Goal: Task Accomplishment & Management: Use online tool/utility

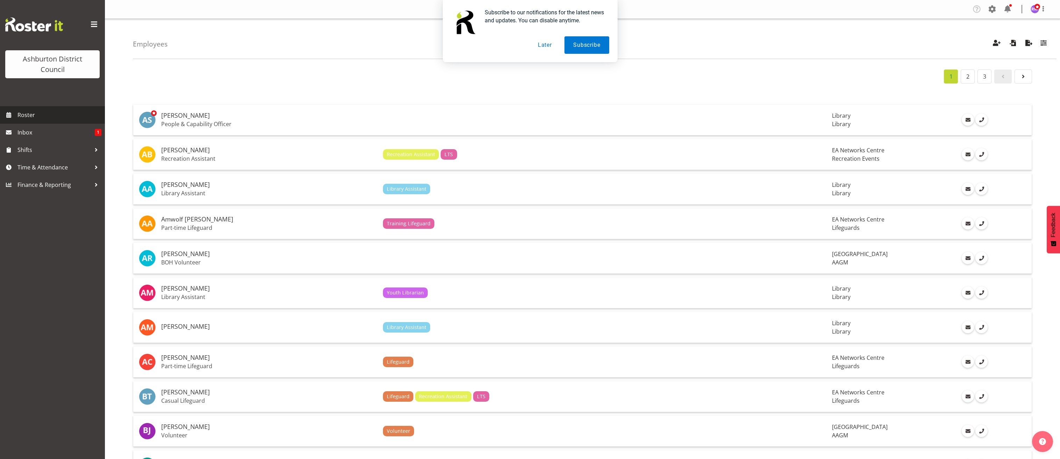
click at [41, 119] on span "Roster" at bounding box center [59, 115] width 84 height 10
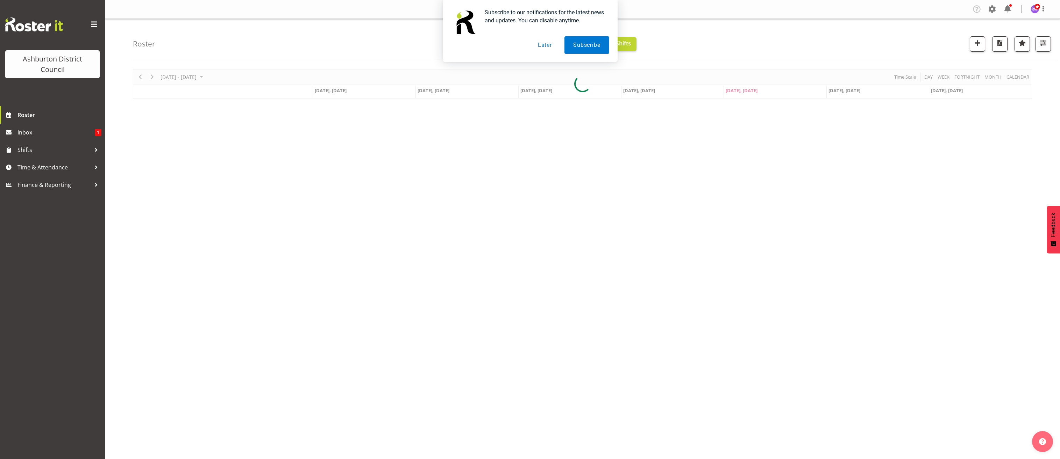
click at [542, 44] on button "Later" at bounding box center [544, 44] width 31 height 17
click at [558, 41] on span "Department Shifts" at bounding box center [553, 44] width 49 height 8
click at [1043, 43] on span "button" at bounding box center [1042, 42] width 9 height 9
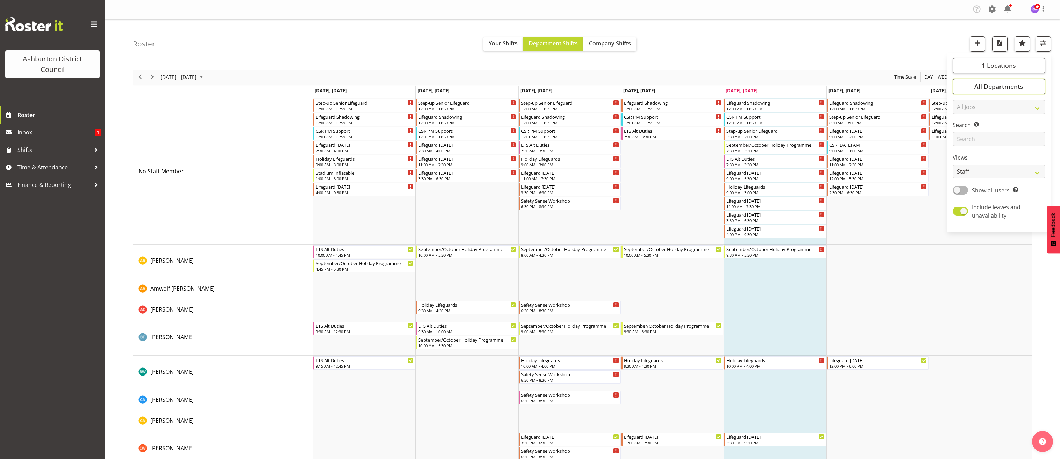
click at [1001, 90] on span "All Departments" at bounding box center [998, 86] width 49 height 8
click at [1030, 106] on link "Clear" at bounding box center [1031, 107] width 10 height 8
click at [1011, 158] on button "Deselect All" at bounding box center [1007, 154] width 36 height 13
checkbox input "false"
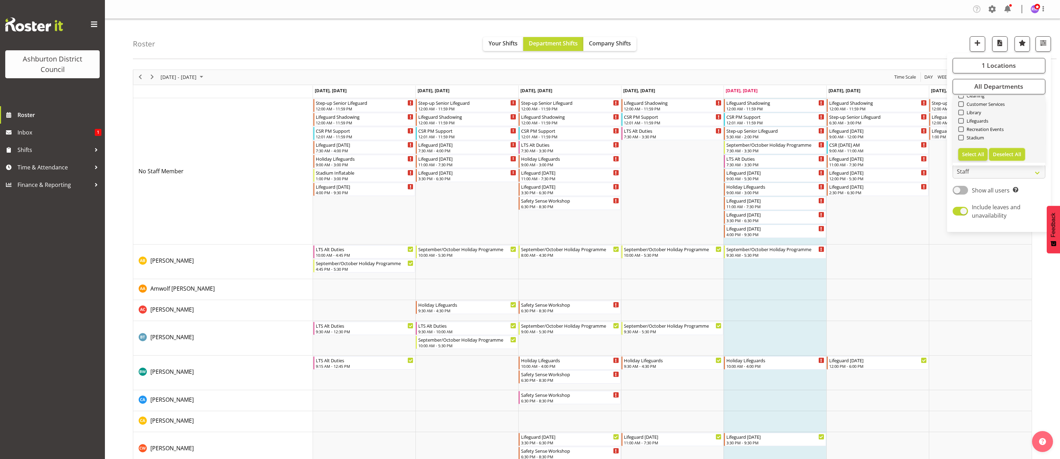
checkbox input "false"
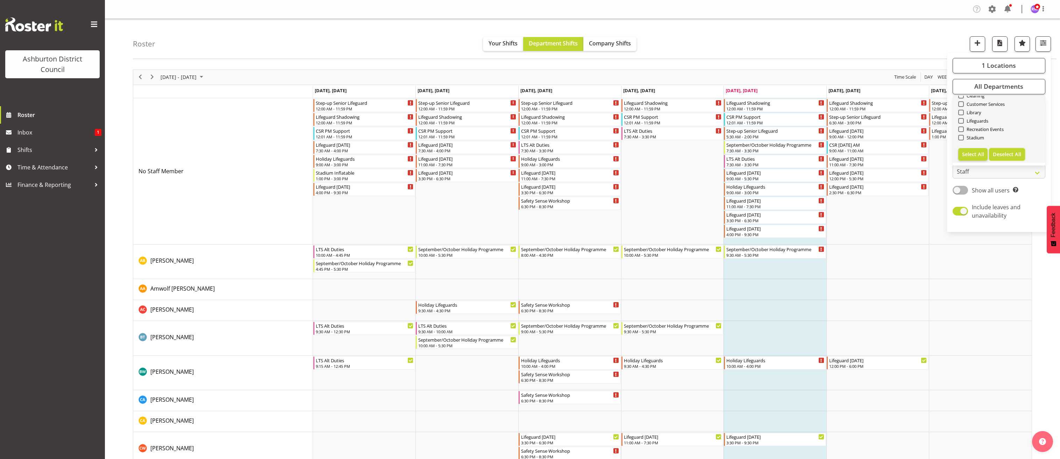
checkbox input "false"
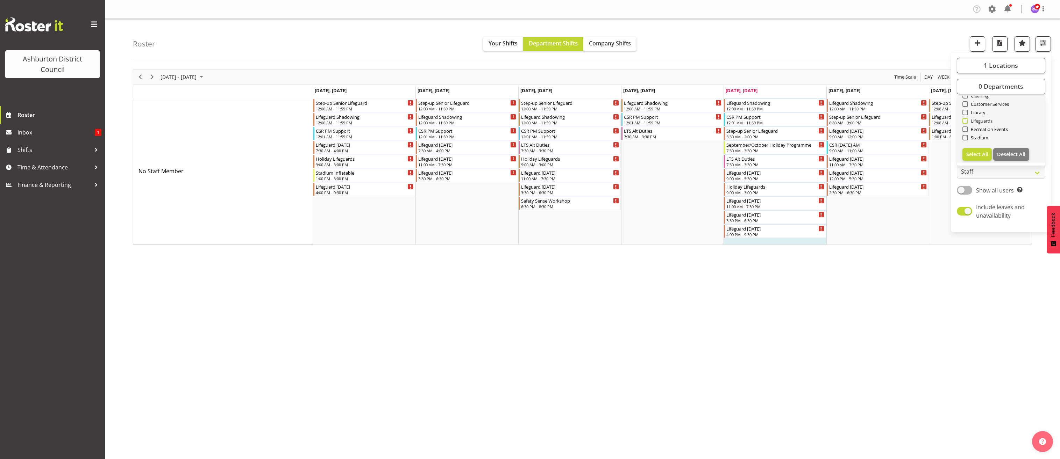
click at [973, 120] on span "Lifeguards" at bounding box center [980, 121] width 25 height 6
click at [967, 120] on input "Lifeguards" at bounding box center [964, 121] width 5 height 5
checkbox input "true"
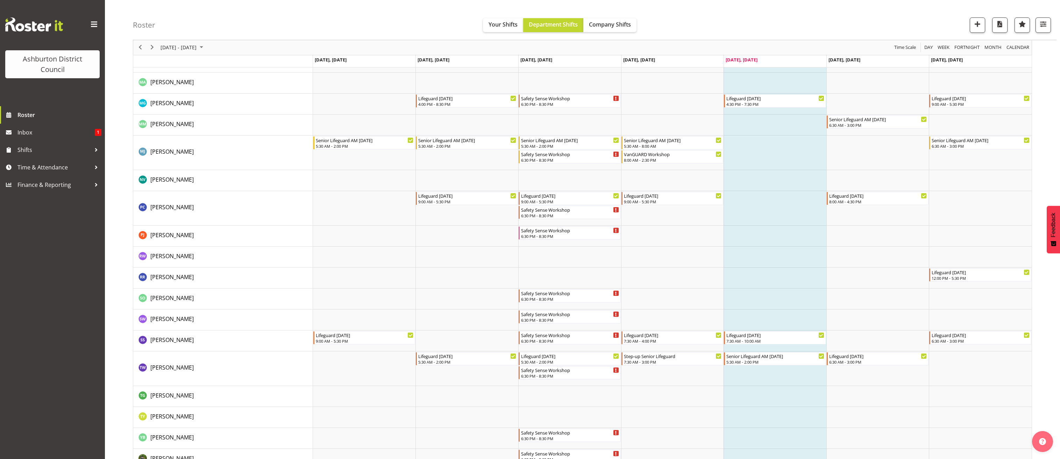
scroll to position [1017, 0]
